Goal: Navigation & Orientation: Find specific page/section

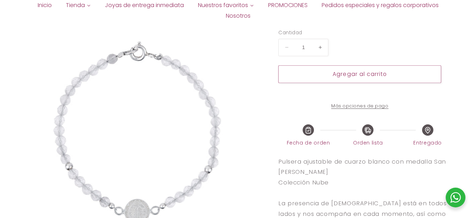
select select "{"isForProduct":false,"id":43713826750618,"title":"Plata","available":true,"pri…"
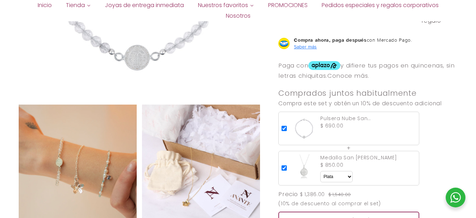
scroll to position [564, 0]
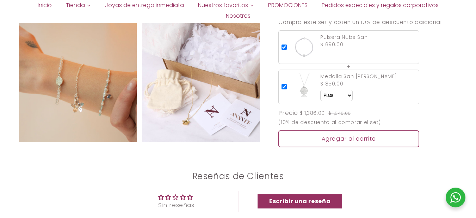
click at [103, 104] on img at bounding box center [78, 82] width 118 height 118
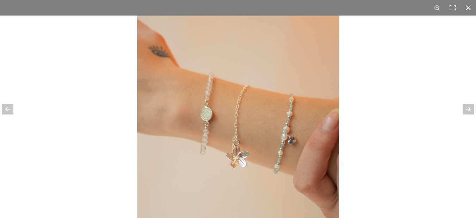
click at [384, 103] on div at bounding box center [375, 125] width 476 height 218
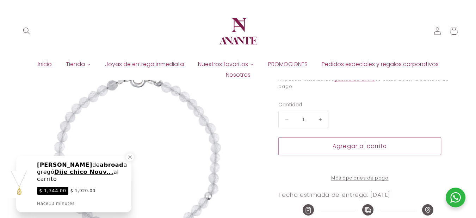
scroll to position [54, 0]
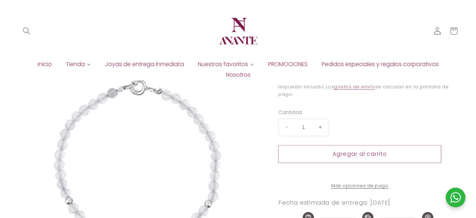
click at [149, 62] on span "Joyas de entrega inmediata" at bounding box center [144, 64] width 79 height 8
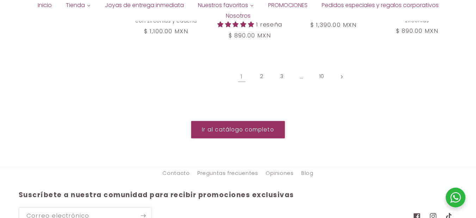
scroll to position [844, 0]
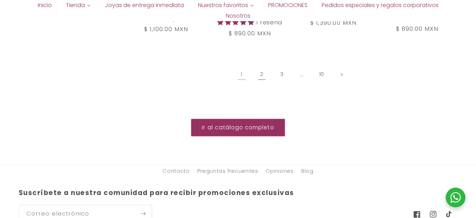
click at [258, 68] on link "2" at bounding box center [262, 74] width 16 height 16
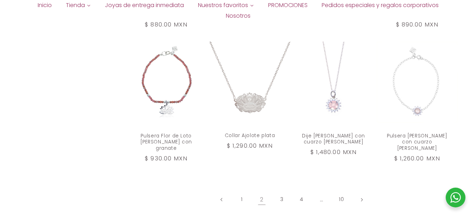
scroll to position [724, 0]
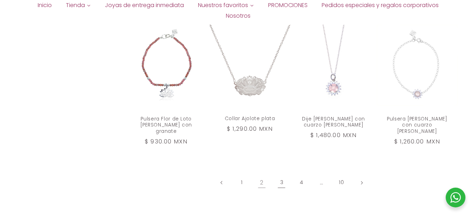
click at [284, 174] on link "3" at bounding box center [282, 182] width 16 height 16
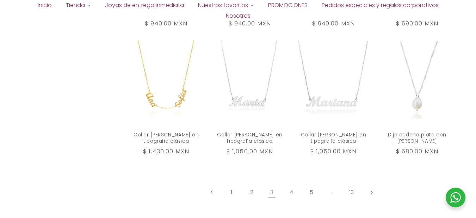
scroll to position [703, 0]
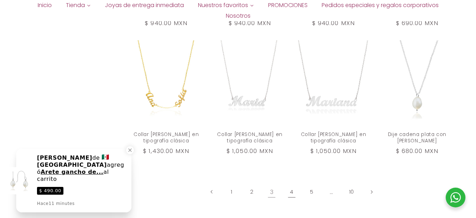
click at [293, 184] on link "4" at bounding box center [292, 191] width 16 height 16
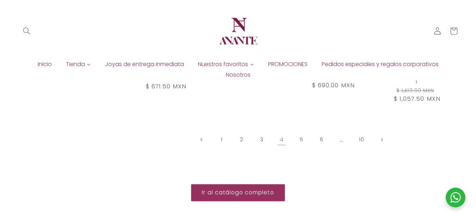
scroll to position [724, 0]
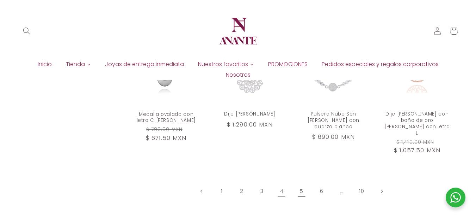
click at [302, 183] on link "5" at bounding box center [302, 191] width 16 height 16
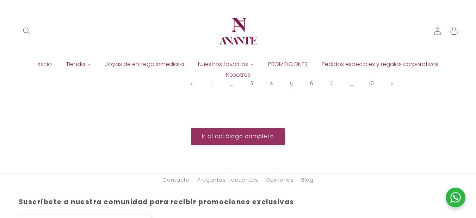
scroll to position [776, 0]
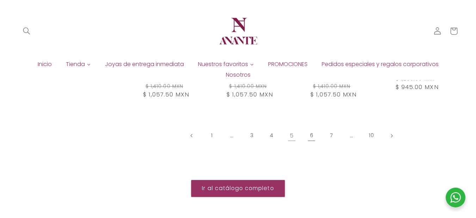
click at [313, 129] on link "6" at bounding box center [312, 135] width 16 height 16
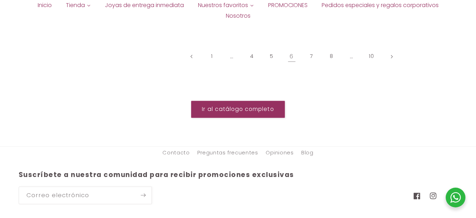
scroll to position [865, 0]
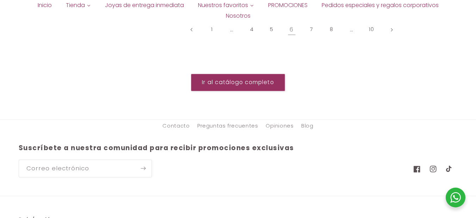
click at [311, 22] on div "Inicio Tienda Joyas de entrega inmediata Nuestros favoritos PROMOCIONES Pedidos…" at bounding box center [238, 10] width 439 height 25
click at [311, 24] on link "7" at bounding box center [312, 30] width 16 height 16
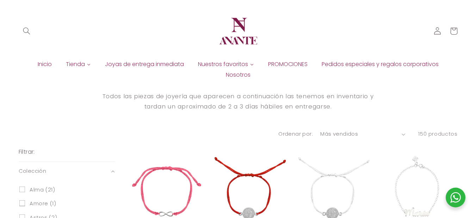
scroll to position [71, 0]
